Goal: Download file/media

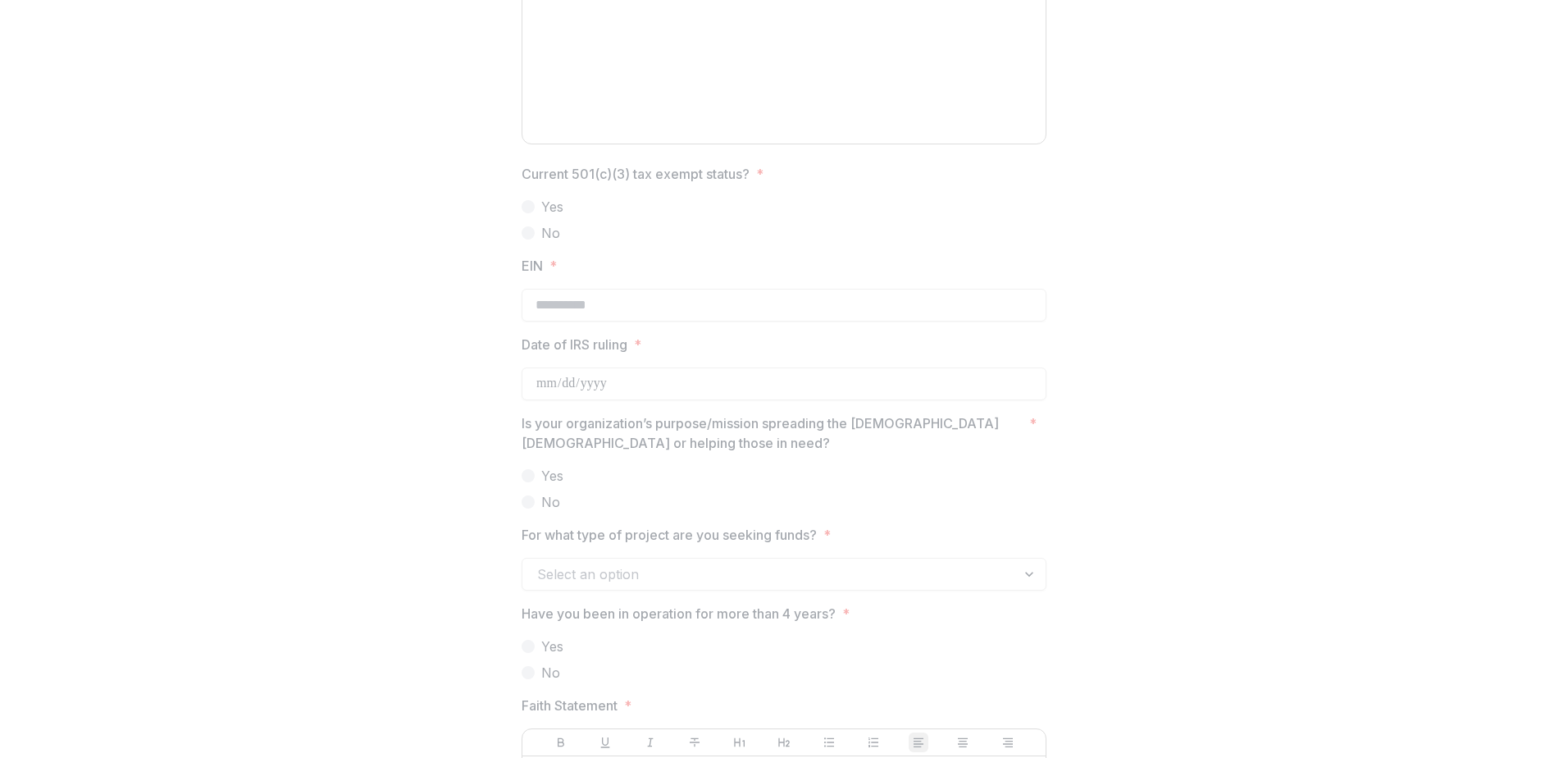
scroll to position [1555, 0]
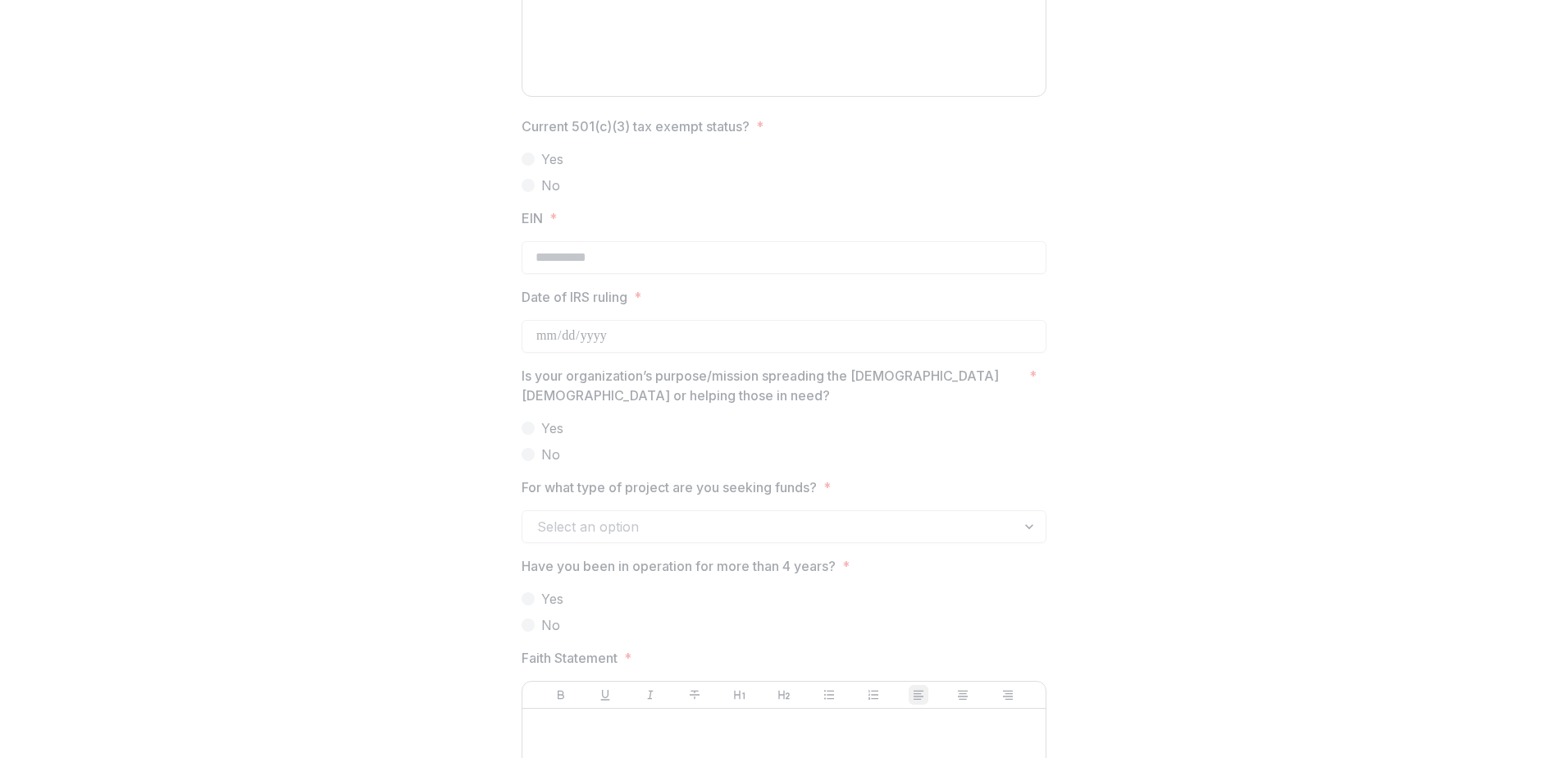
click at [1025, 525] on div "Select an option" at bounding box center [784, 526] width 525 height 33
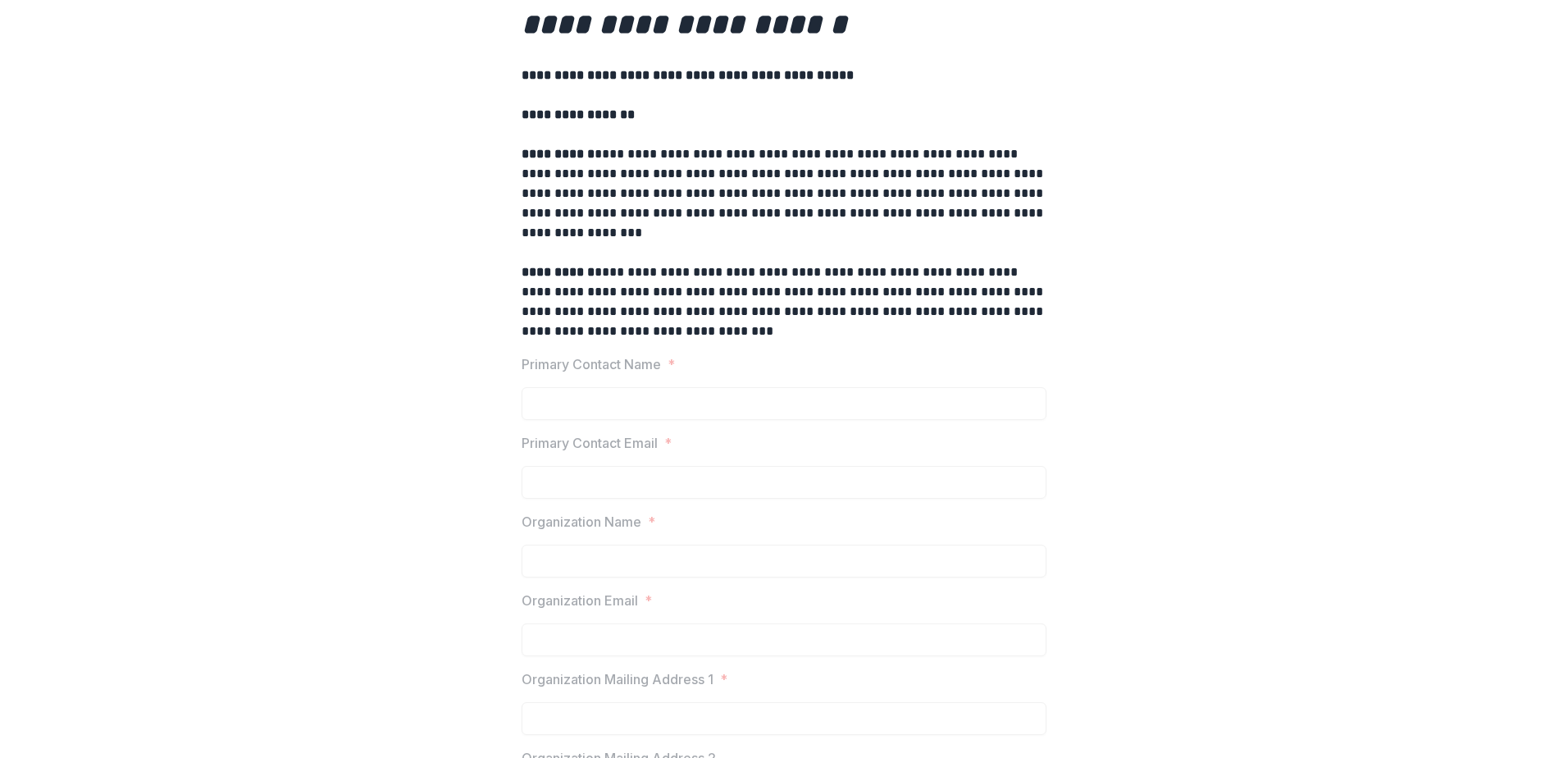
scroll to position [0, 0]
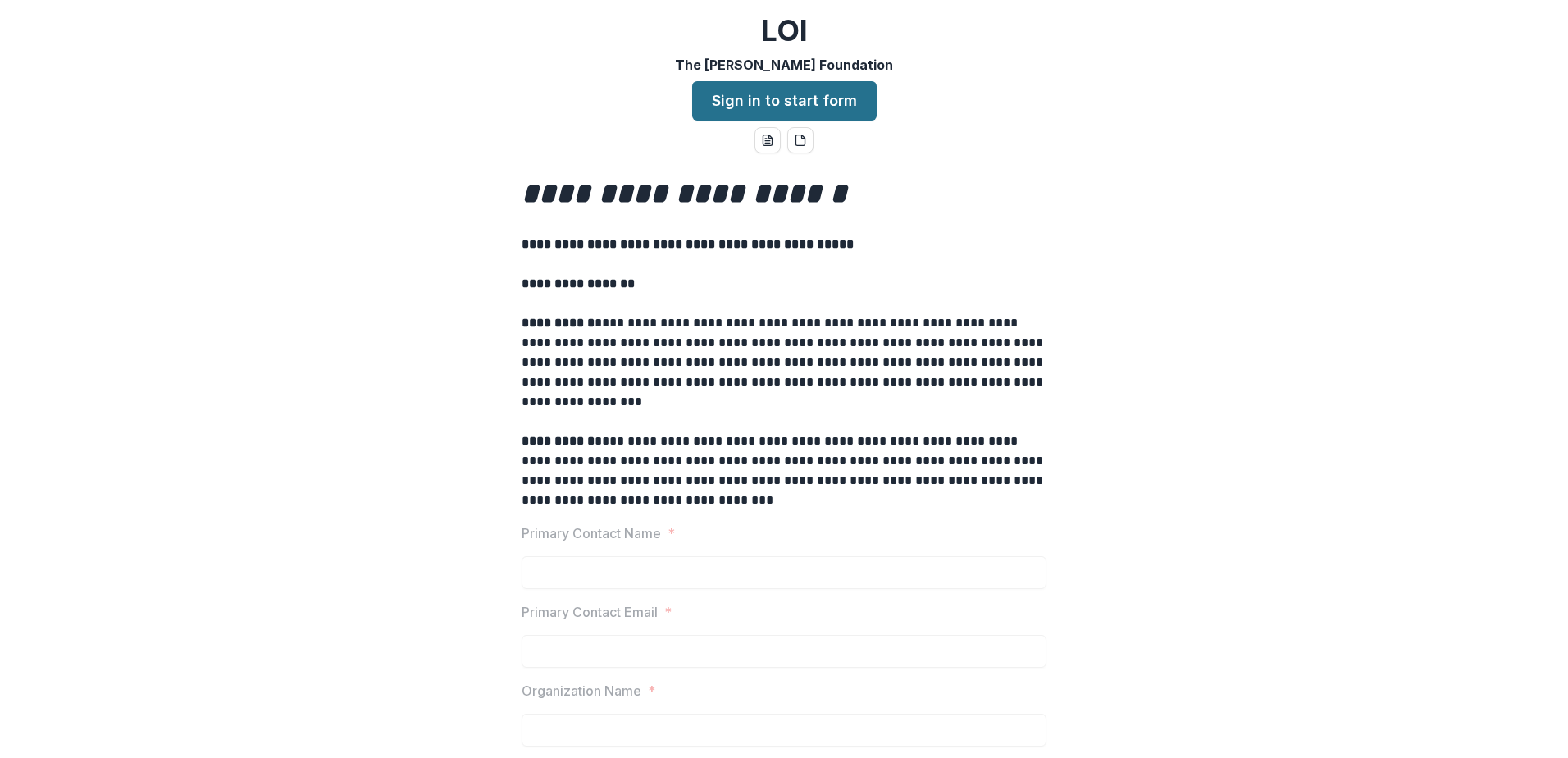
click at [785, 106] on link "Sign in to start form" at bounding box center [785, 101] width 184 height 39
click at [766, 139] on icon "word-download" at bounding box center [768, 140] width 13 height 13
click at [802, 137] on icon "pdf-download" at bounding box center [804, 137] width 3 height 3
click at [763, 137] on icon "word-download" at bounding box center [767, 140] width 9 height 11
